Goal: Use online tool/utility: Utilize a website feature to perform a specific function

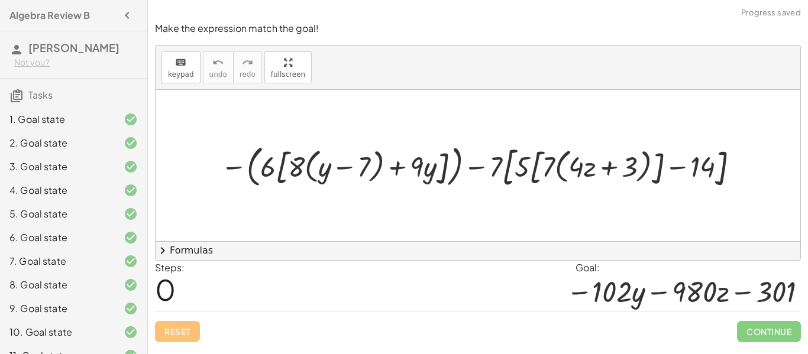
click at [522, 164] on div at bounding box center [482, 165] width 534 height 51
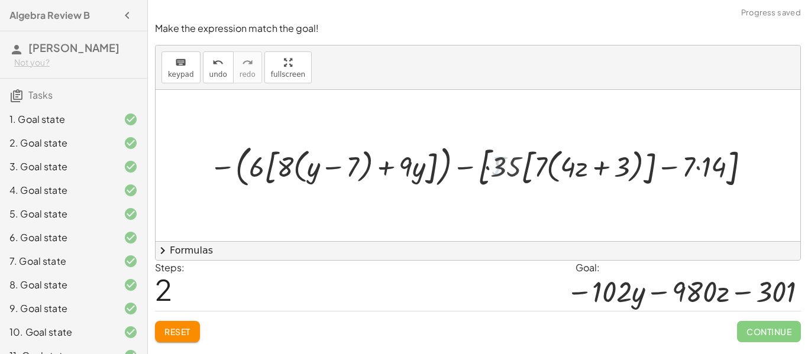
scroll to position [586, 0]
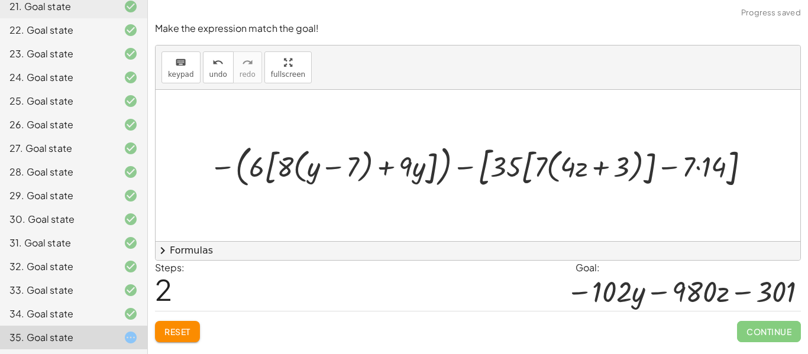
click at [488, 174] on div at bounding box center [481, 165] width 557 height 51
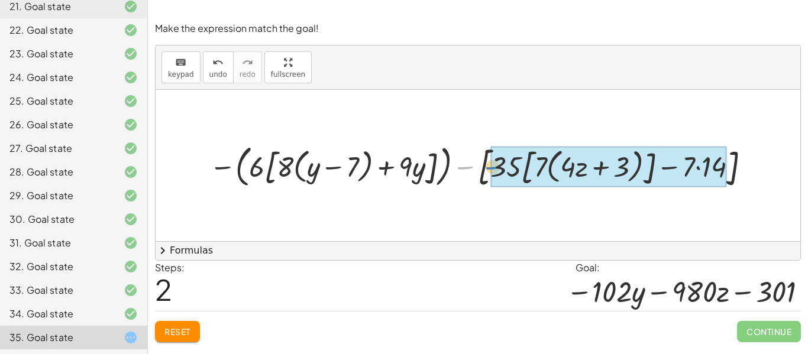
drag, startPoint x: 463, startPoint y: 170, endPoint x: 492, endPoint y: 169, distance: 29.0
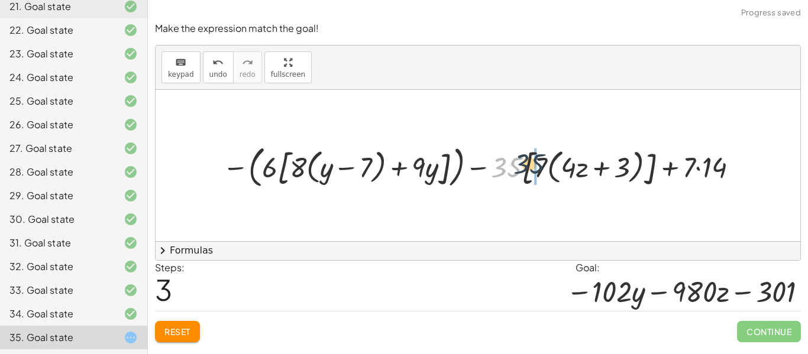
drag, startPoint x: 502, startPoint y: 171, endPoint x: 534, endPoint y: 169, distance: 32.6
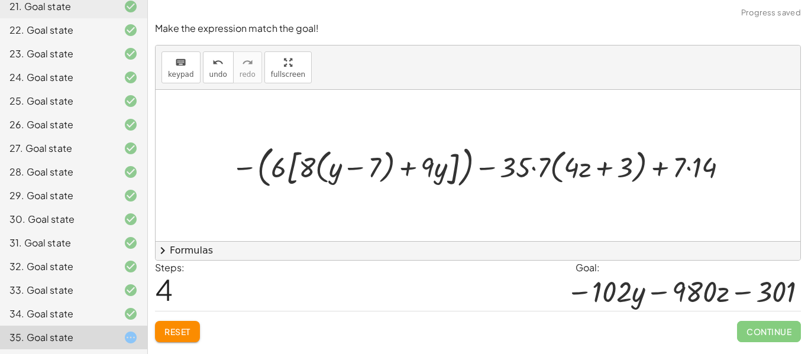
click at [535, 167] on div at bounding box center [482, 165] width 514 height 51
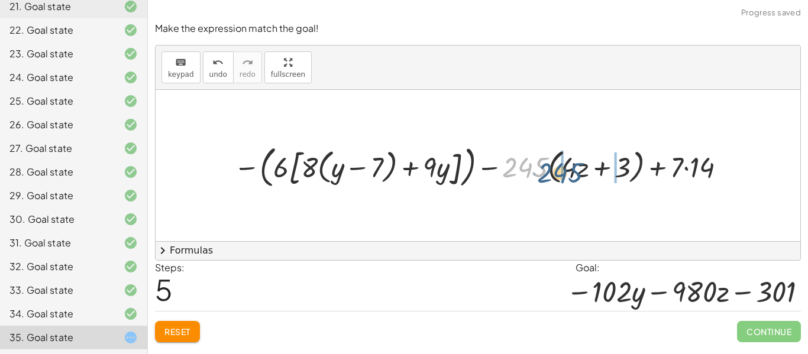
click at [568, 170] on div at bounding box center [482, 165] width 509 height 51
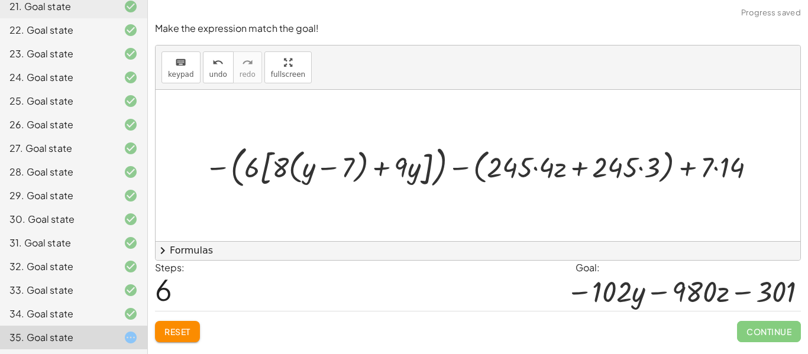
click at [536, 168] on div at bounding box center [483, 165] width 568 height 51
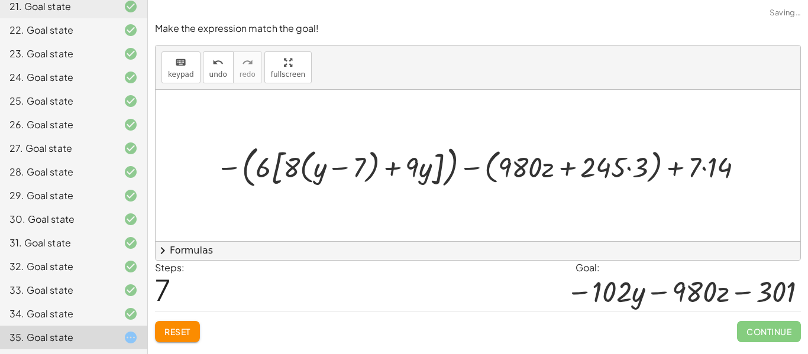
click at [631, 170] on div at bounding box center [482, 165] width 545 height 51
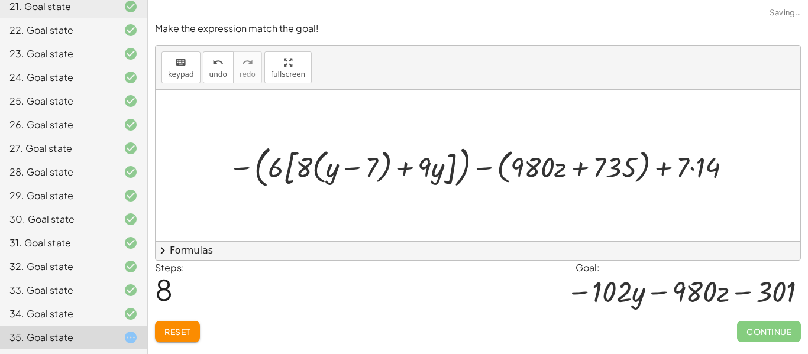
click at [581, 170] on div at bounding box center [482, 165] width 520 height 51
drag, startPoint x: 485, startPoint y: 170, endPoint x: 494, endPoint y: 166, distance: 9.5
click at [494, 166] on div at bounding box center [482, 165] width 520 height 51
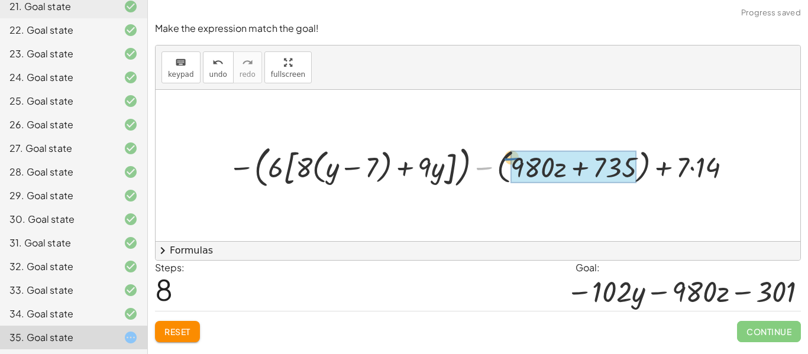
drag, startPoint x: 485, startPoint y: 169, endPoint x: 510, endPoint y: 158, distance: 26.2
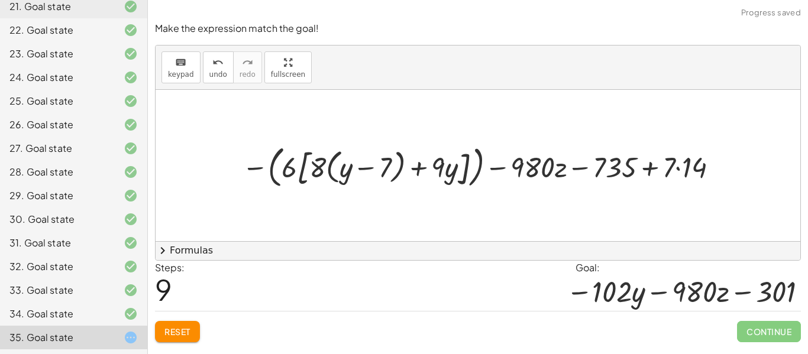
click at [645, 169] on div at bounding box center [482, 165] width 493 height 51
click at [677, 170] on div at bounding box center [482, 165] width 493 height 51
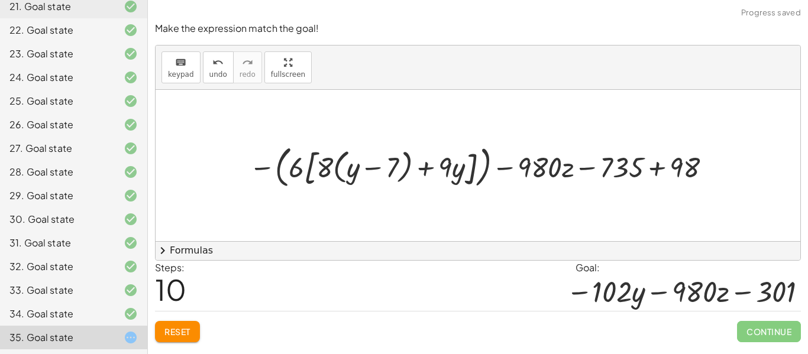
click at [661, 168] on div at bounding box center [482, 165] width 478 height 51
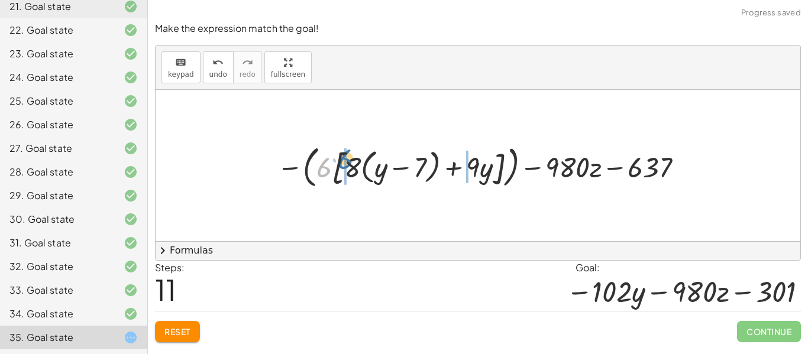
drag, startPoint x: 325, startPoint y: 170, endPoint x: 347, endPoint y: 162, distance: 23.2
click at [347, 162] on div at bounding box center [482, 165] width 423 height 51
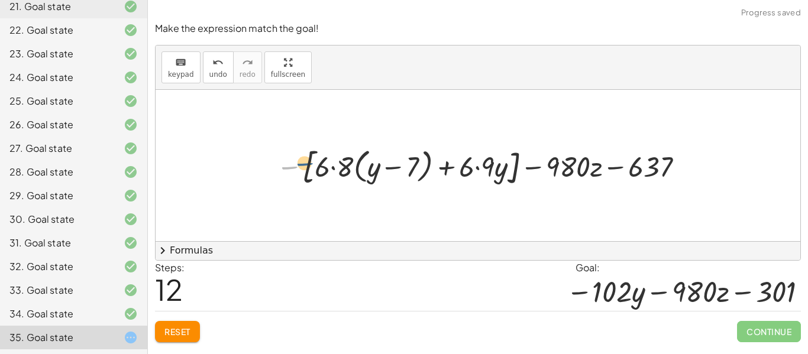
drag, startPoint x: 289, startPoint y: 167, endPoint x: 306, endPoint y: 153, distance: 21.9
click at [312, 163] on div at bounding box center [482, 165] width 424 height 47
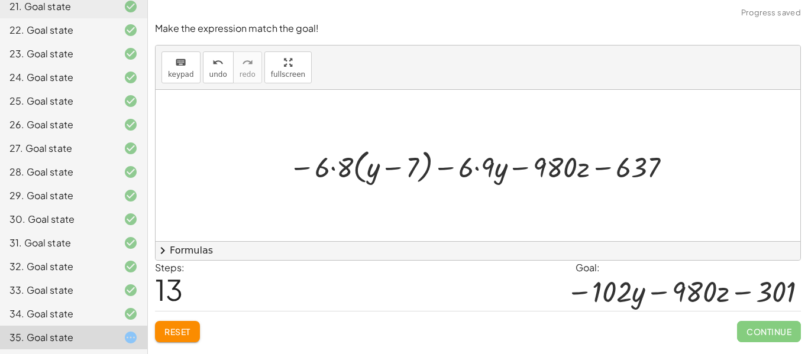
click at [332, 170] on div at bounding box center [482, 165] width 399 height 43
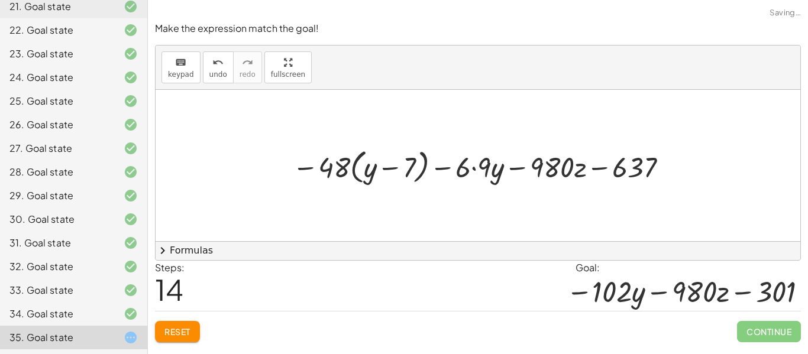
click at [355, 170] on div at bounding box center [482, 165] width 392 height 43
drag, startPoint x: 333, startPoint y: 170, endPoint x: 370, endPoint y: 159, distance: 38.7
click at [370, 159] on div at bounding box center [482, 165] width 392 height 43
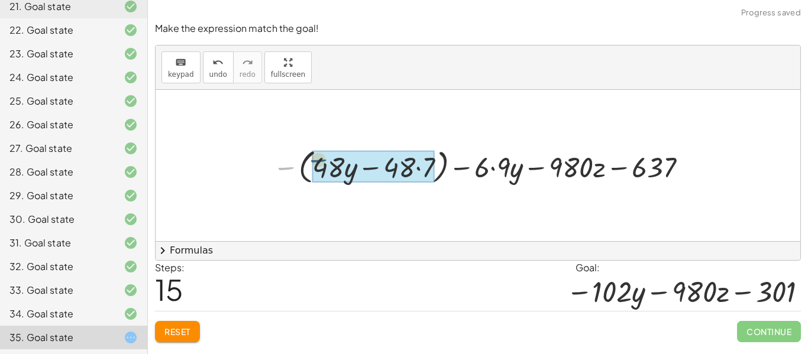
drag, startPoint x: 284, startPoint y: 168, endPoint x: 319, endPoint y: 161, distance: 36.2
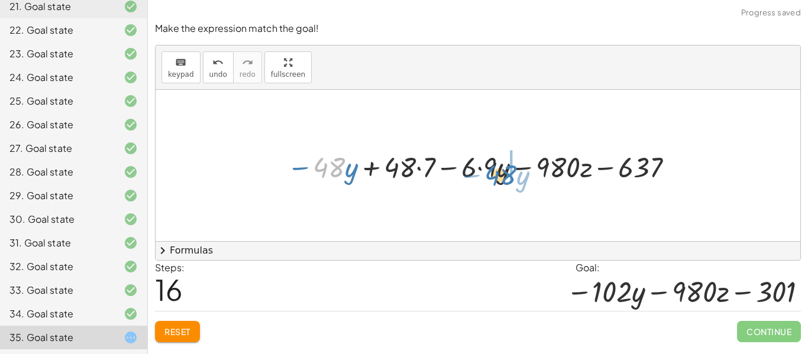
drag, startPoint x: 335, startPoint y: 169, endPoint x: 471, endPoint y: 173, distance: 136.1
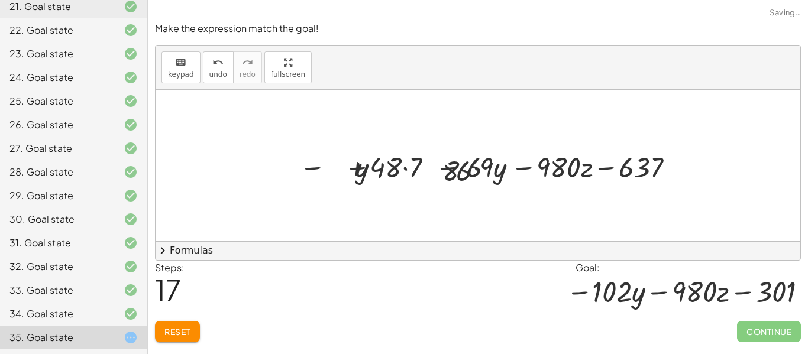
drag, startPoint x: 471, startPoint y: 173, endPoint x: 459, endPoint y: 169, distance: 12.0
click at [459, 169] on div at bounding box center [486, 165] width 413 height 43
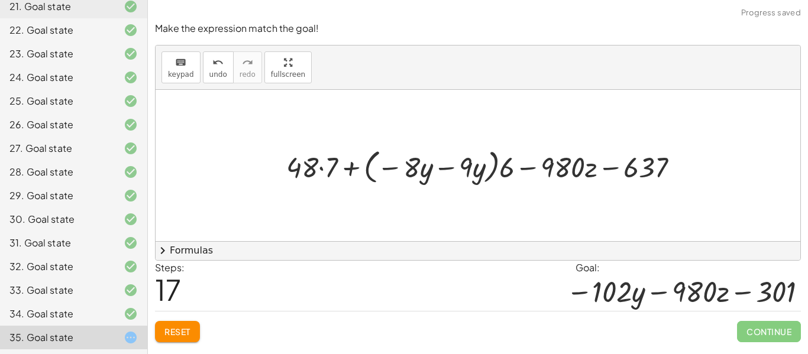
click at [444, 167] on div at bounding box center [486, 165] width 413 height 43
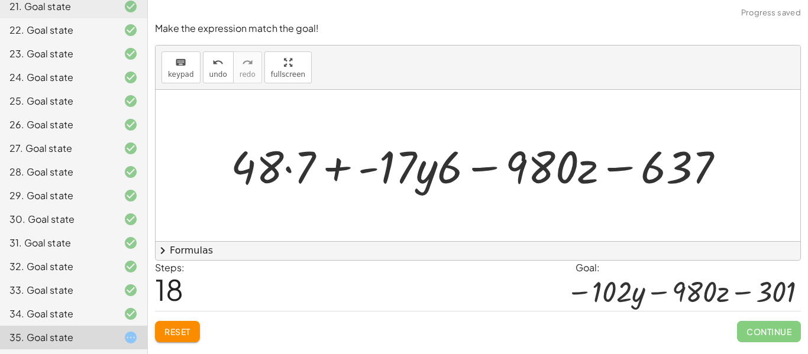
click at [286, 169] on div at bounding box center [482, 165] width 515 height 59
click at [290, 171] on div at bounding box center [482, 165] width 515 height 59
click at [394, 186] on div at bounding box center [482, 165] width 515 height 59
click at [323, 176] on div at bounding box center [482, 165] width 515 height 59
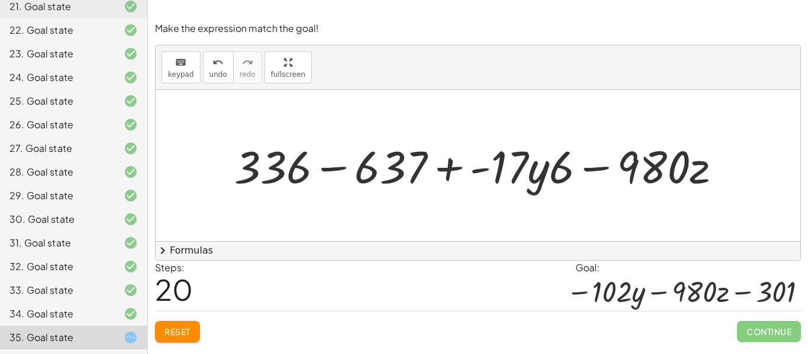
click at [325, 166] on div at bounding box center [482, 165] width 508 height 59
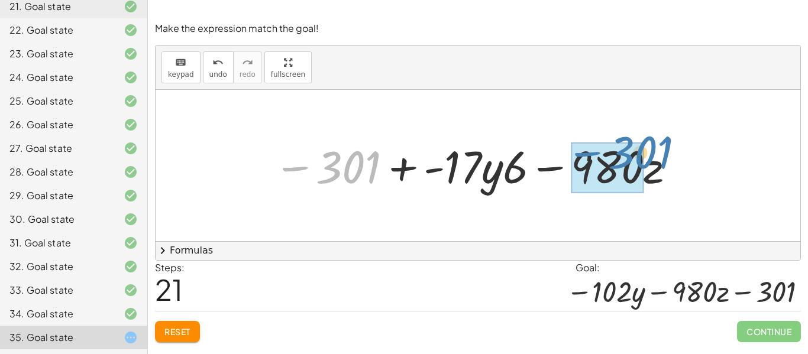
drag, startPoint x: 413, startPoint y: 161, endPoint x: 639, endPoint y: 152, distance: 226.0
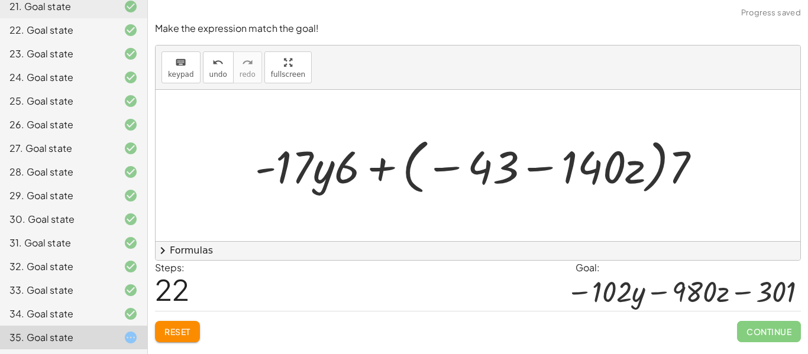
click at [683, 157] on div at bounding box center [482, 165] width 467 height 66
drag, startPoint x: 682, startPoint y: 165, endPoint x: 535, endPoint y: 167, distance: 146.6
click at [535, 167] on div at bounding box center [482, 165] width 467 height 66
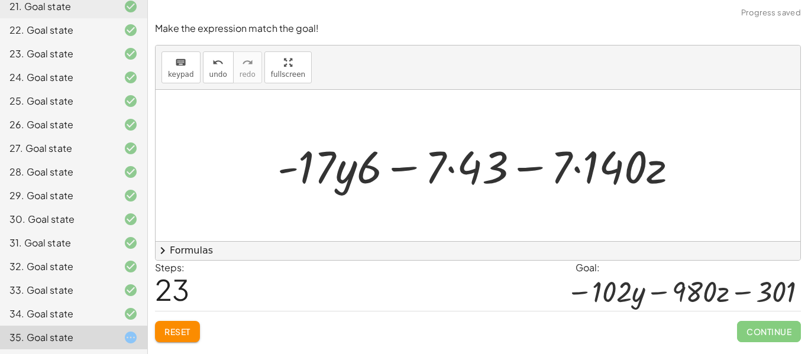
click at [458, 171] on div at bounding box center [482, 165] width 422 height 59
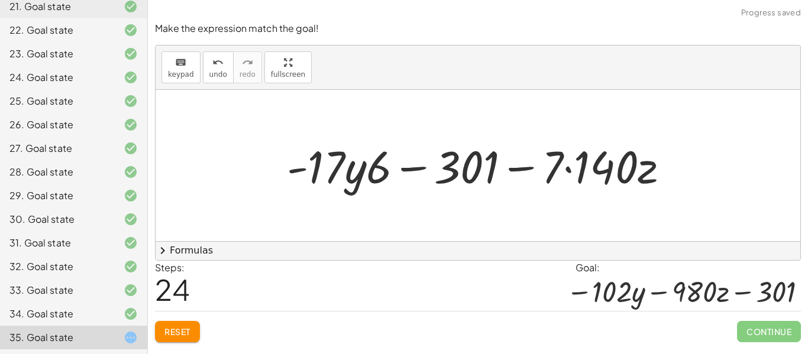
click at [566, 171] on div at bounding box center [482, 165] width 403 height 59
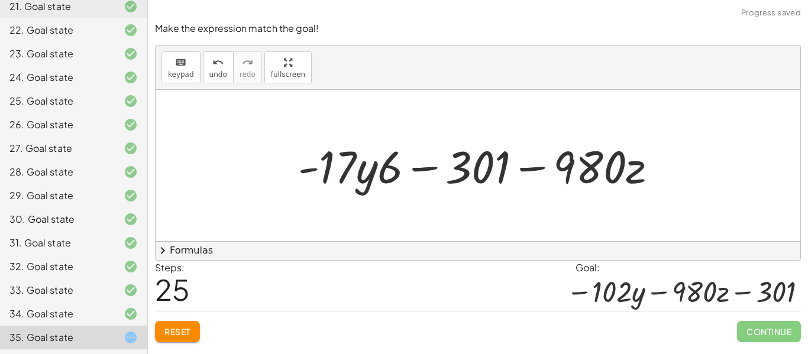
click at [386, 173] on div at bounding box center [482, 165] width 380 height 59
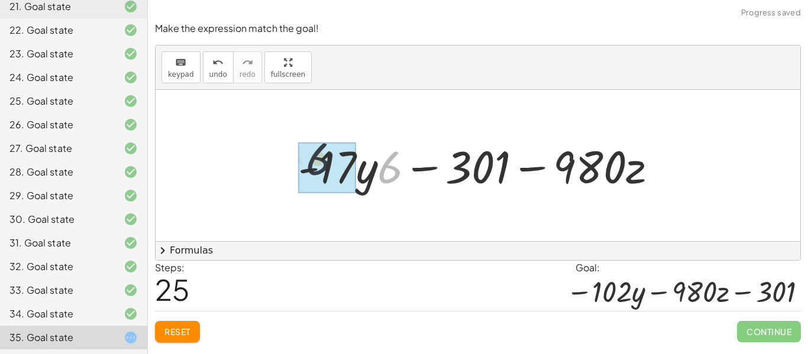
drag, startPoint x: 386, startPoint y: 173, endPoint x: 298, endPoint y: 167, distance: 87.7
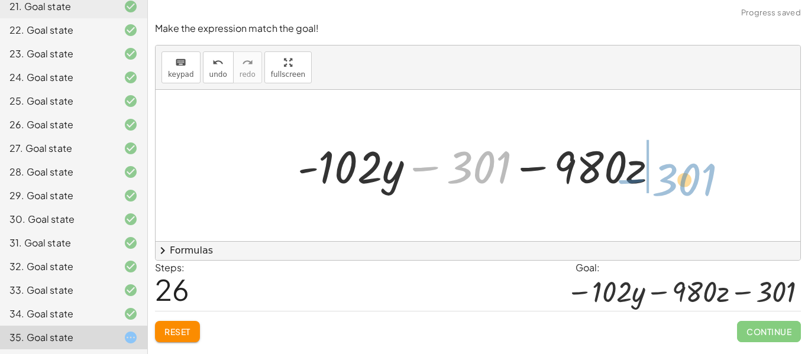
drag, startPoint x: 486, startPoint y: 166, endPoint x: 691, endPoint y: 179, distance: 205.5
click at [691, 179] on div "− ( · 6 · [ + · 8 · ( + y − 7 ) + · 9 · y ] ) − · 7 · [ + · 5 · [ · 7 · ( + · 4…" at bounding box center [478, 165] width 644 height 151
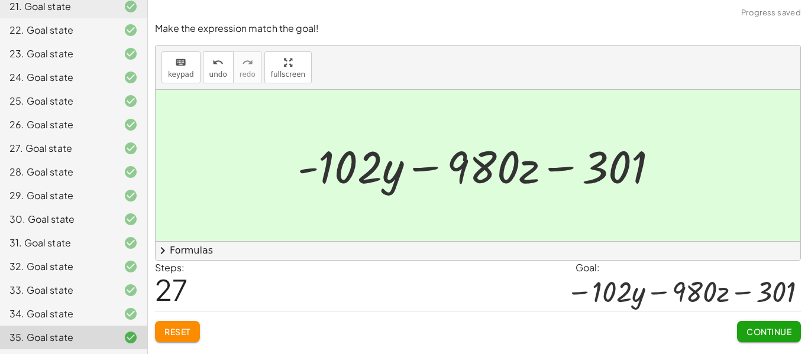
click at [789, 329] on span "Continue" at bounding box center [768, 331] width 45 height 11
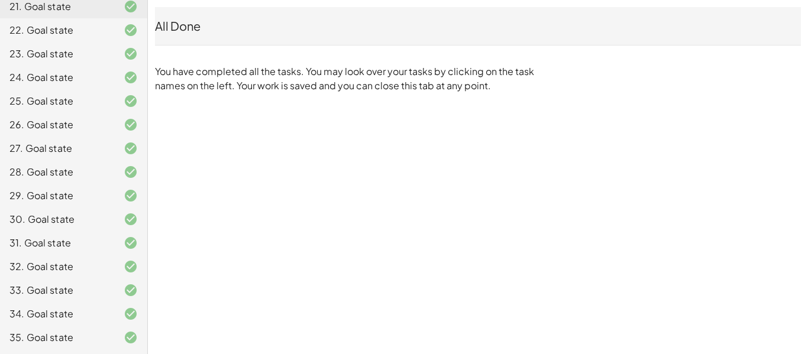
scroll to position [0, 0]
